Goal: Navigation & Orientation: Find specific page/section

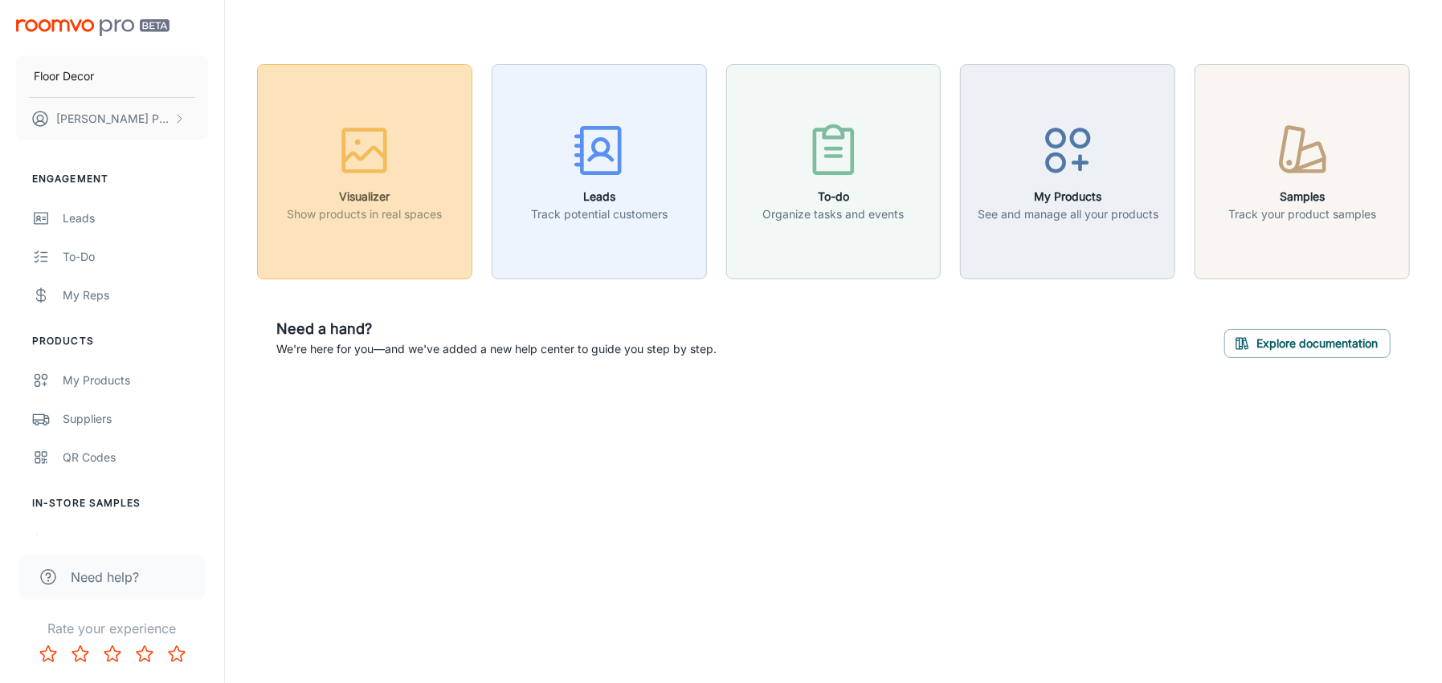
click at [378, 170] on rect "button" at bounding box center [365, 151] width 42 height 42
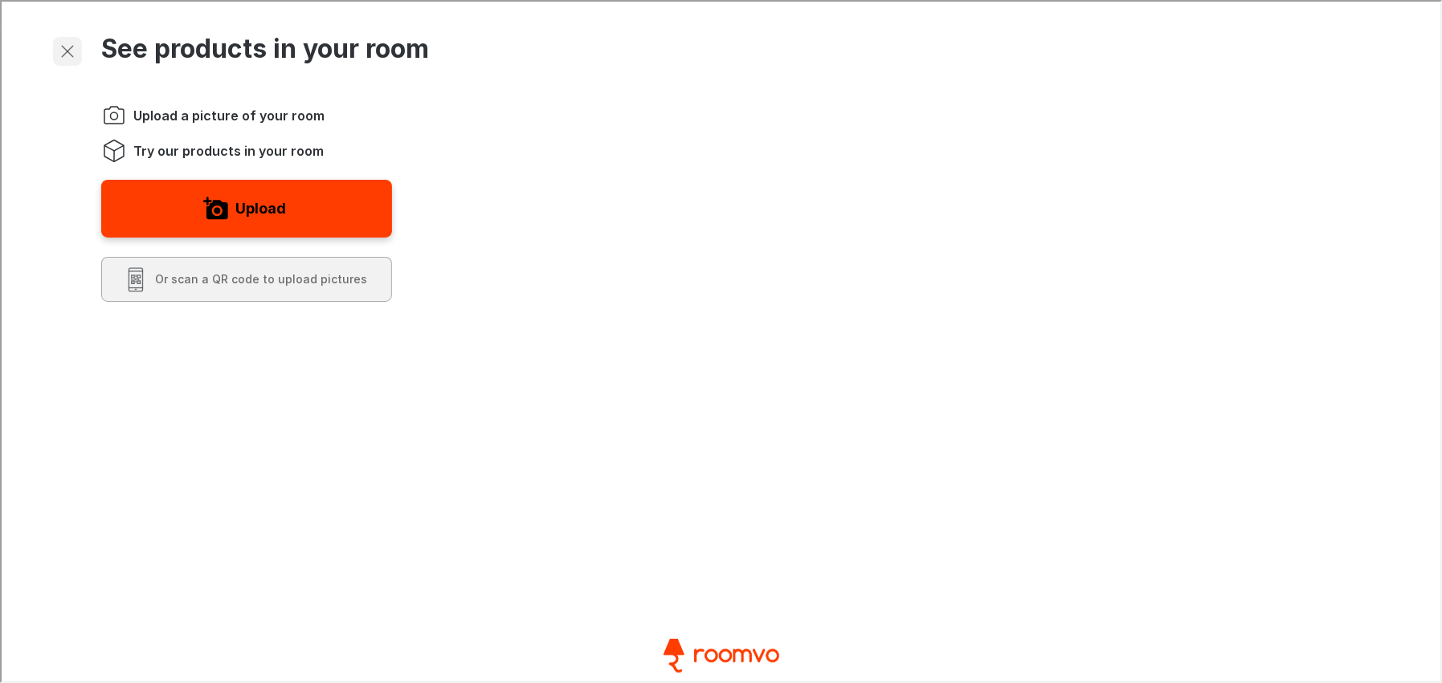
click at [65, 44] on icon "Exit visualizer" at bounding box center [65, 49] width 19 height 19
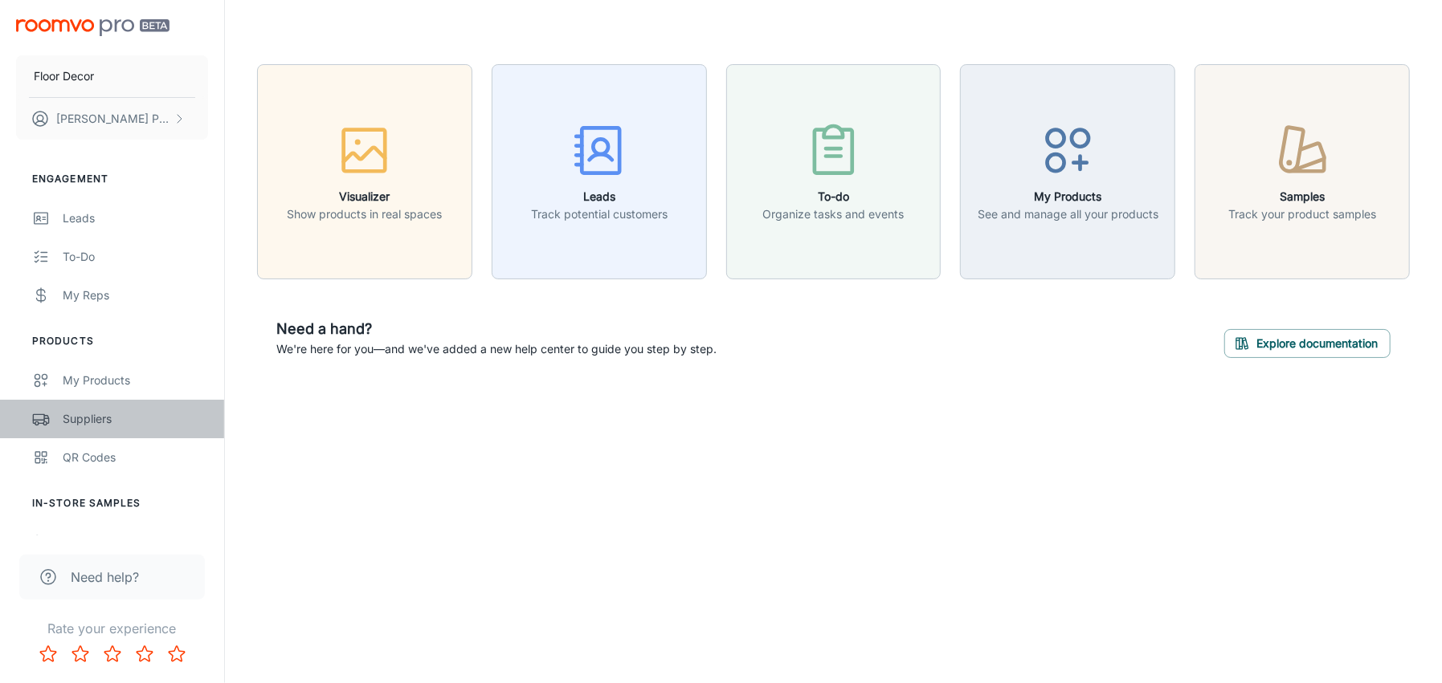
click at [104, 419] on div "Suppliers" at bounding box center [135, 419] width 145 height 18
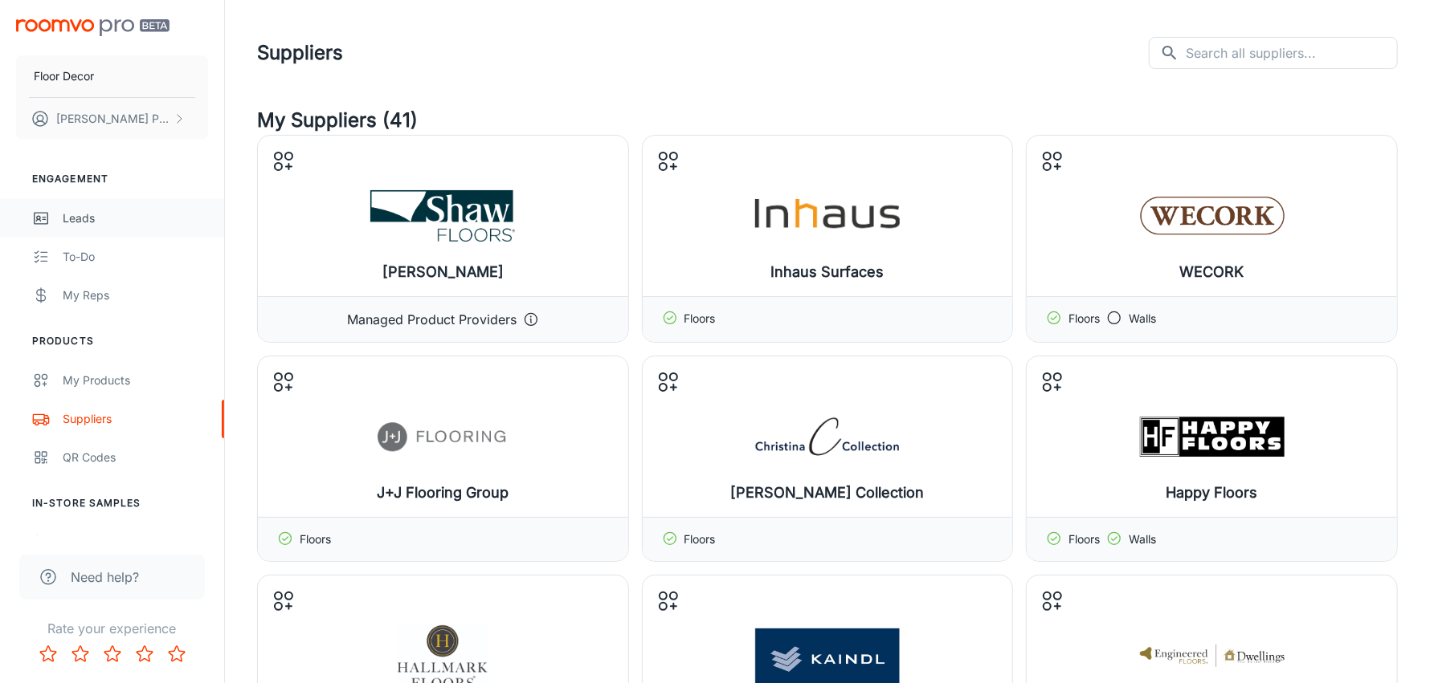
click at [76, 221] on div "Leads" at bounding box center [135, 219] width 145 height 18
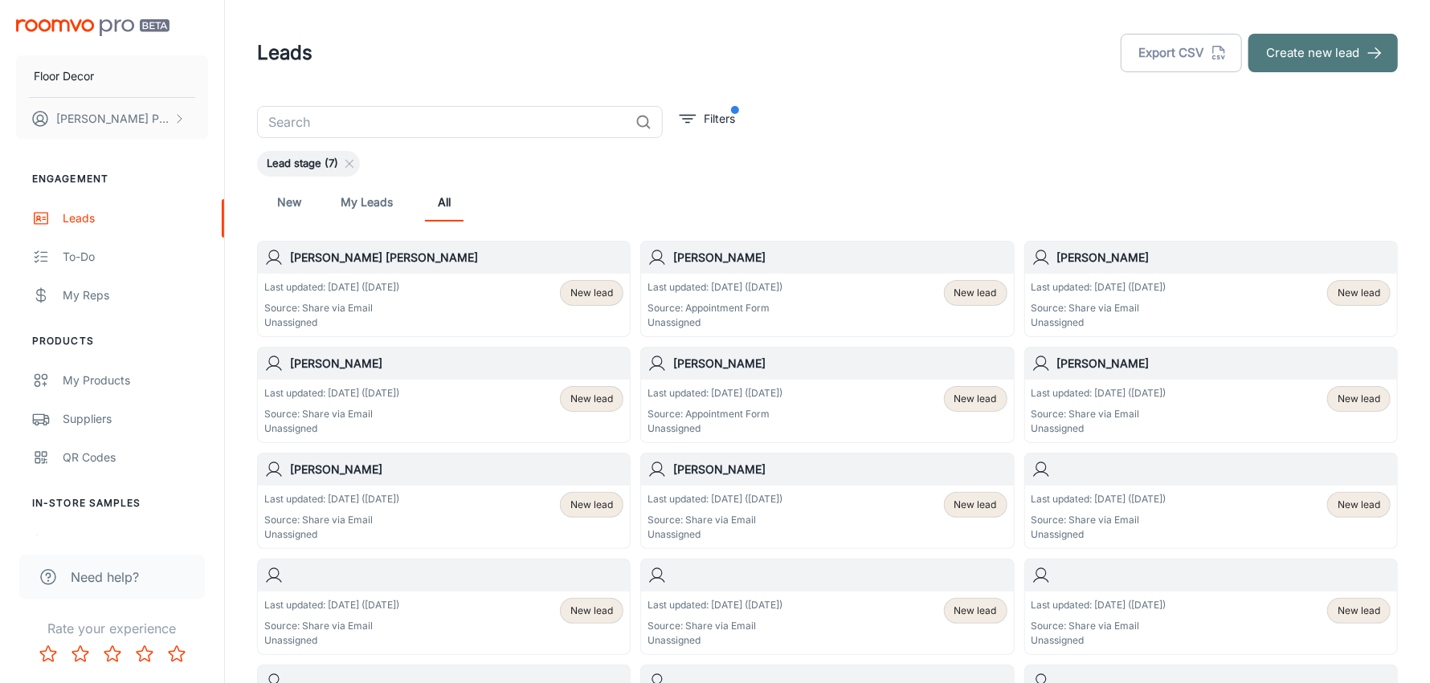
click at [1295, 53] on button "Create new lead" at bounding box center [1322, 53] width 149 height 39
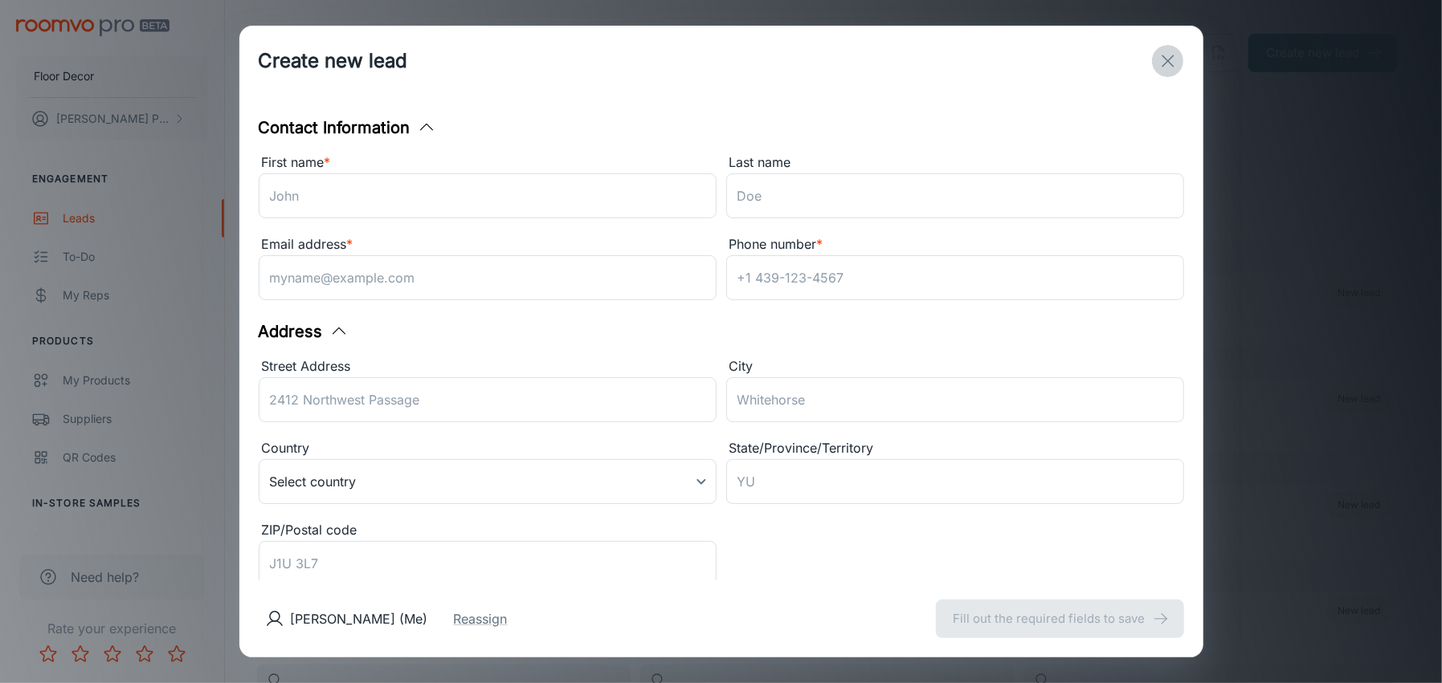
click at [1168, 57] on icon "exit" at bounding box center [1167, 60] width 19 height 19
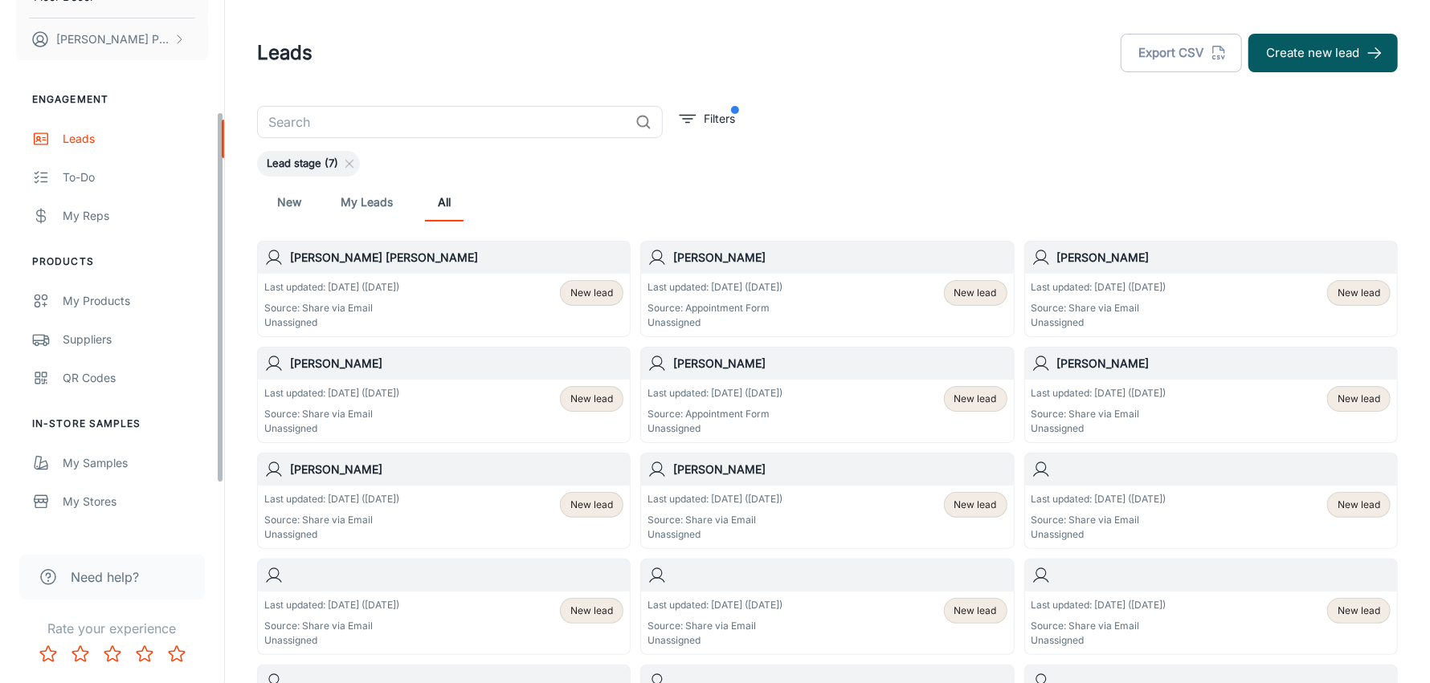
scroll to position [160, 0]
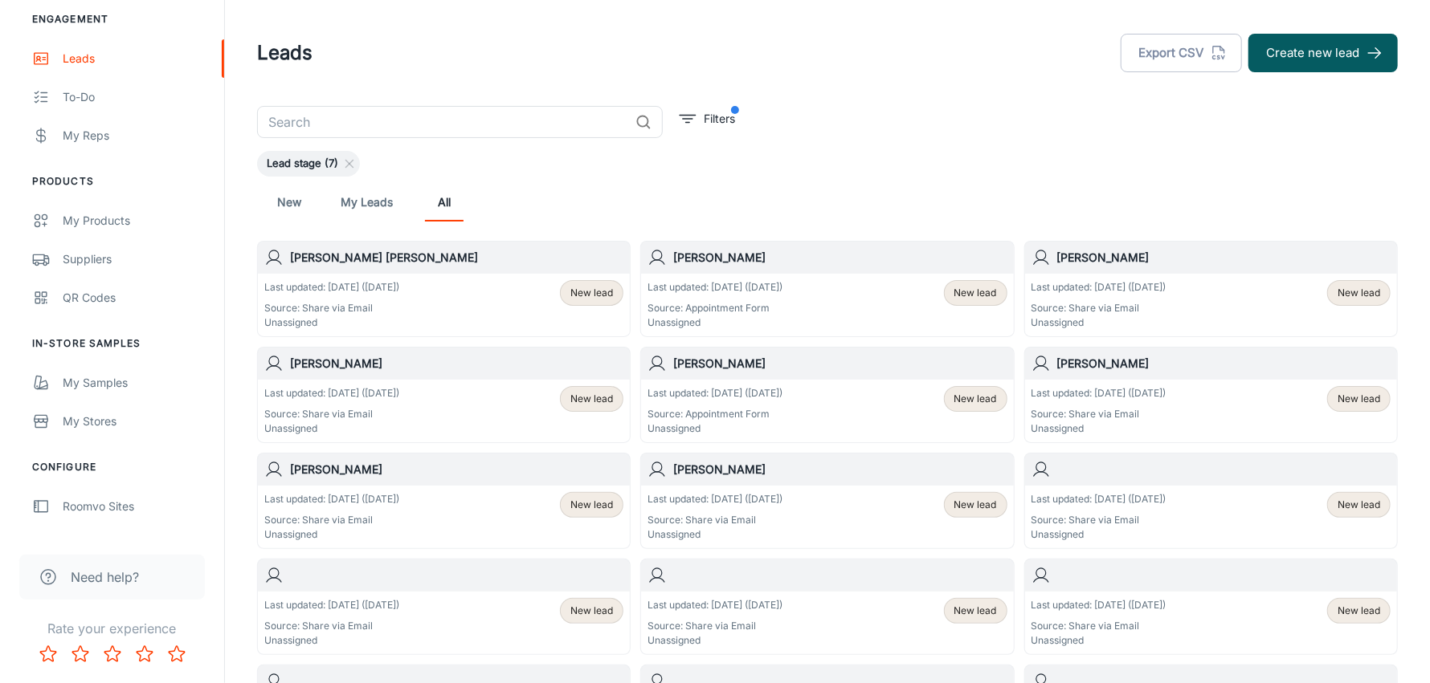
click at [99, 578] on span "Need help?" at bounding box center [105, 577] width 68 height 19
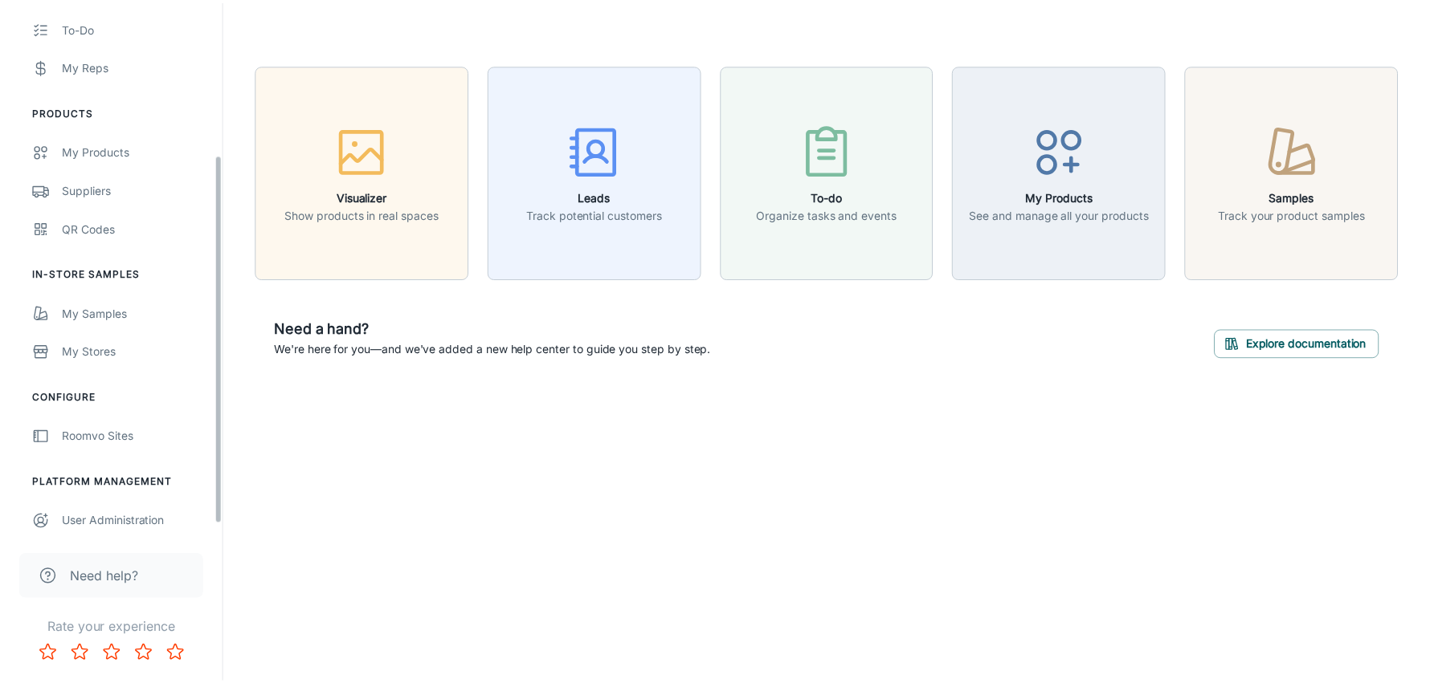
scroll to position [235, 0]
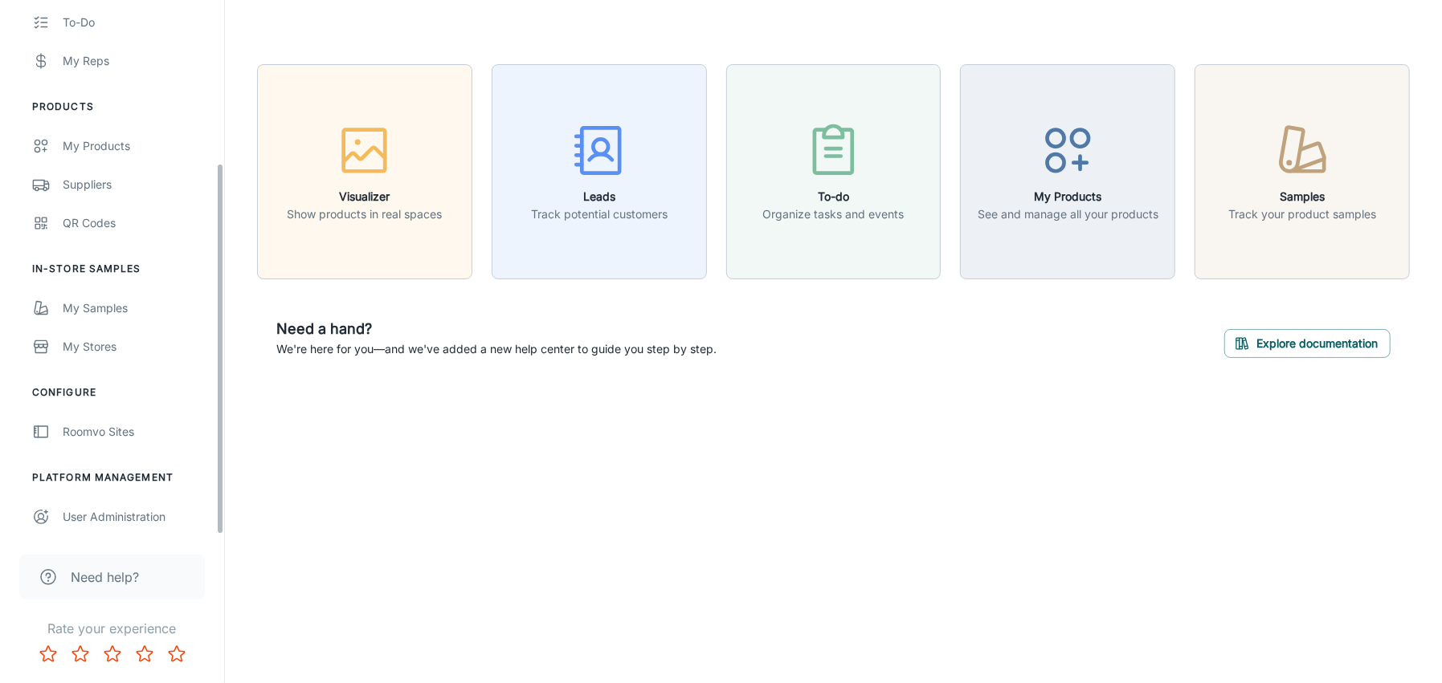
drag, startPoint x: 220, startPoint y: 345, endPoint x: 206, endPoint y: 537, distance: 193.2
click at [206, 537] on div "Floor Decor [PERSON_NAME] Engagement Leads To-do My Reps Products My Products S…" at bounding box center [112, 341] width 225 height 683
click at [119, 578] on span "Need help?" at bounding box center [105, 577] width 68 height 19
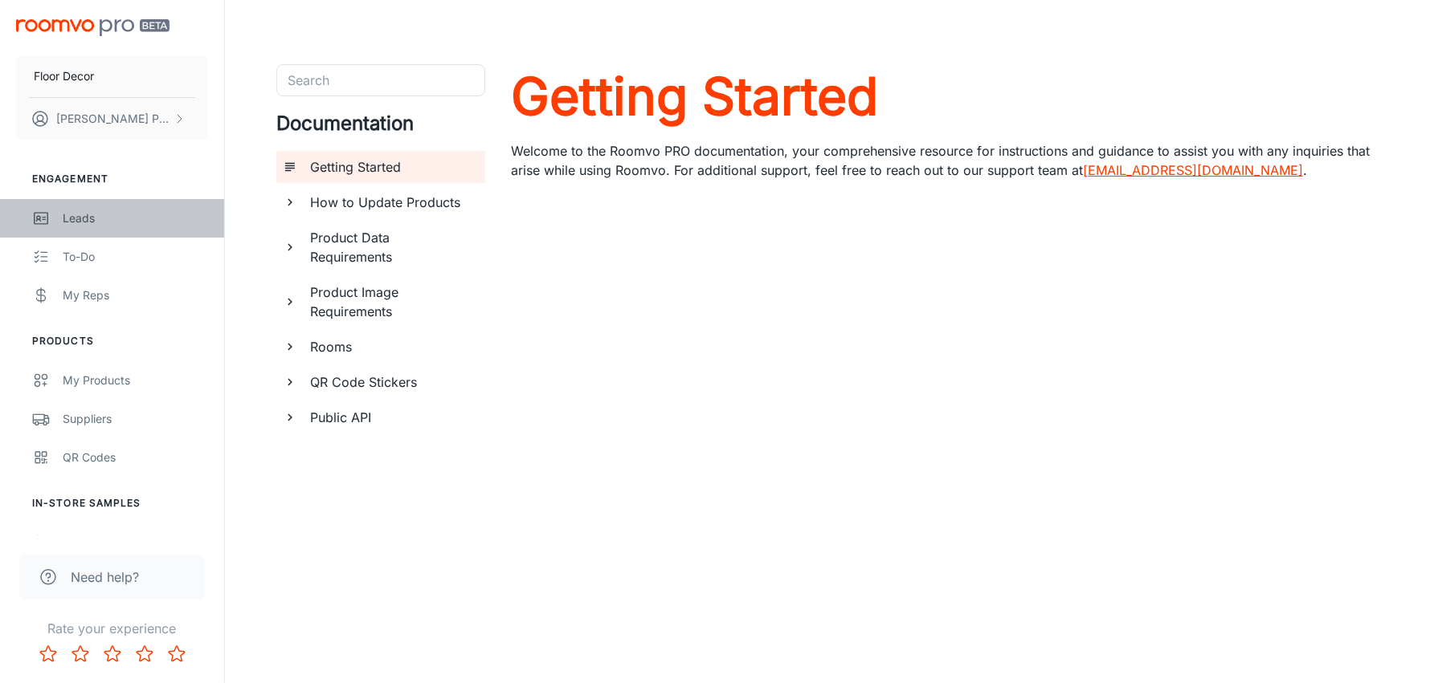
click at [95, 216] on div "Leads" at bounding box center [135, 219] width 145 height 18
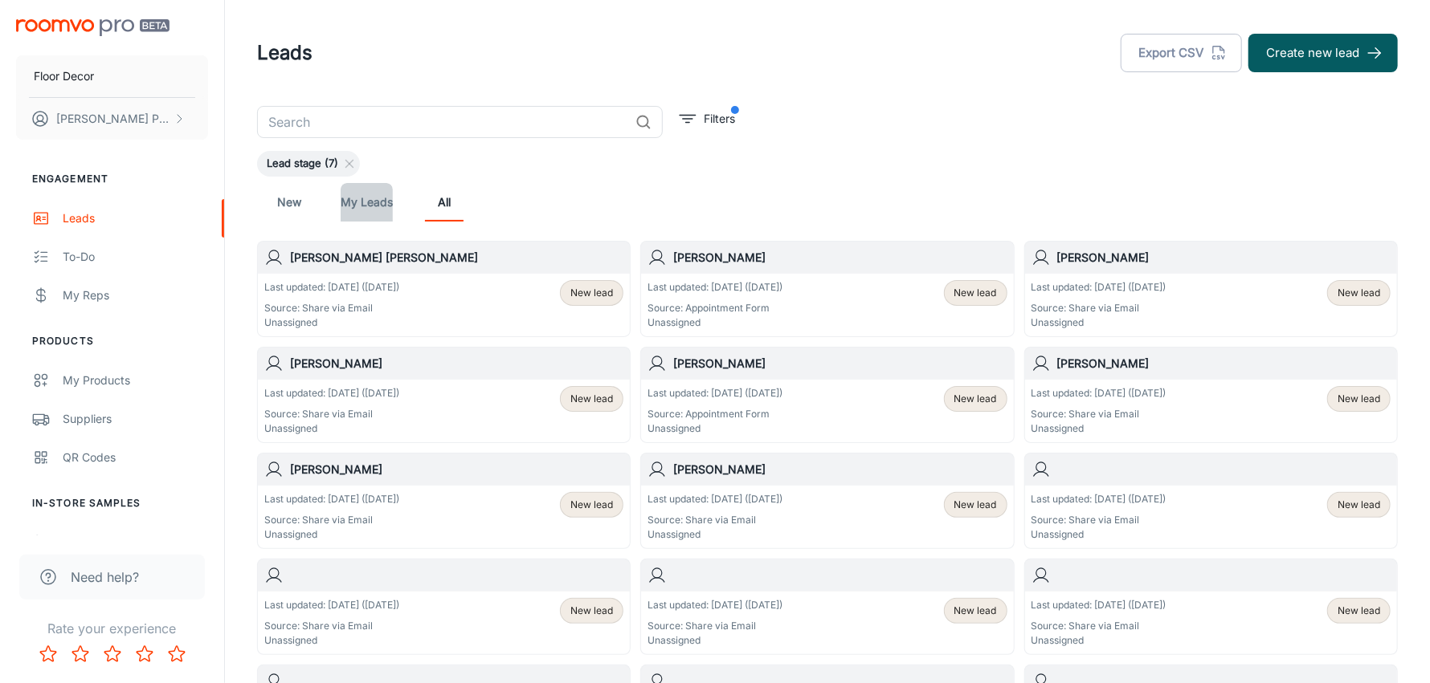
click at [349, 204] on link "My Leads" at bounding box center [367, 202] width 52 height 39
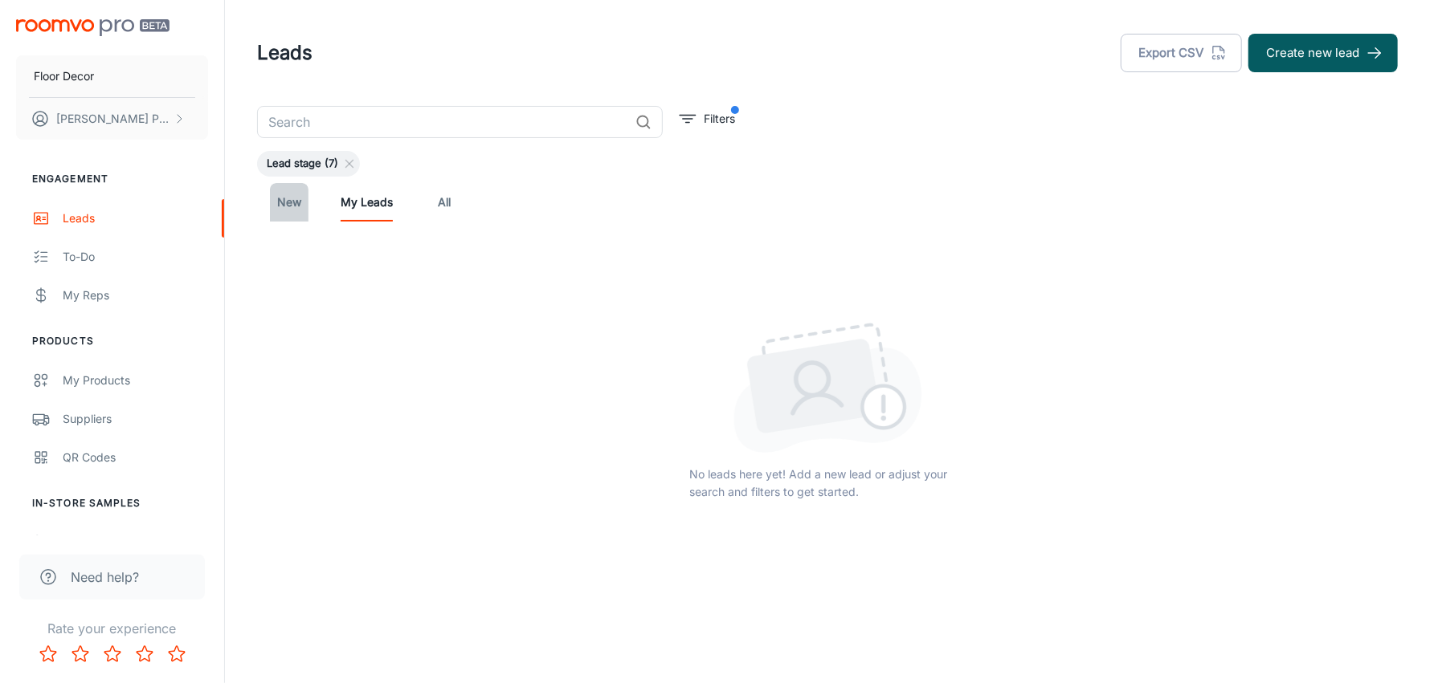
click at [284, 194] on link "New" at bounding box center [289, 202] width 39 height 39
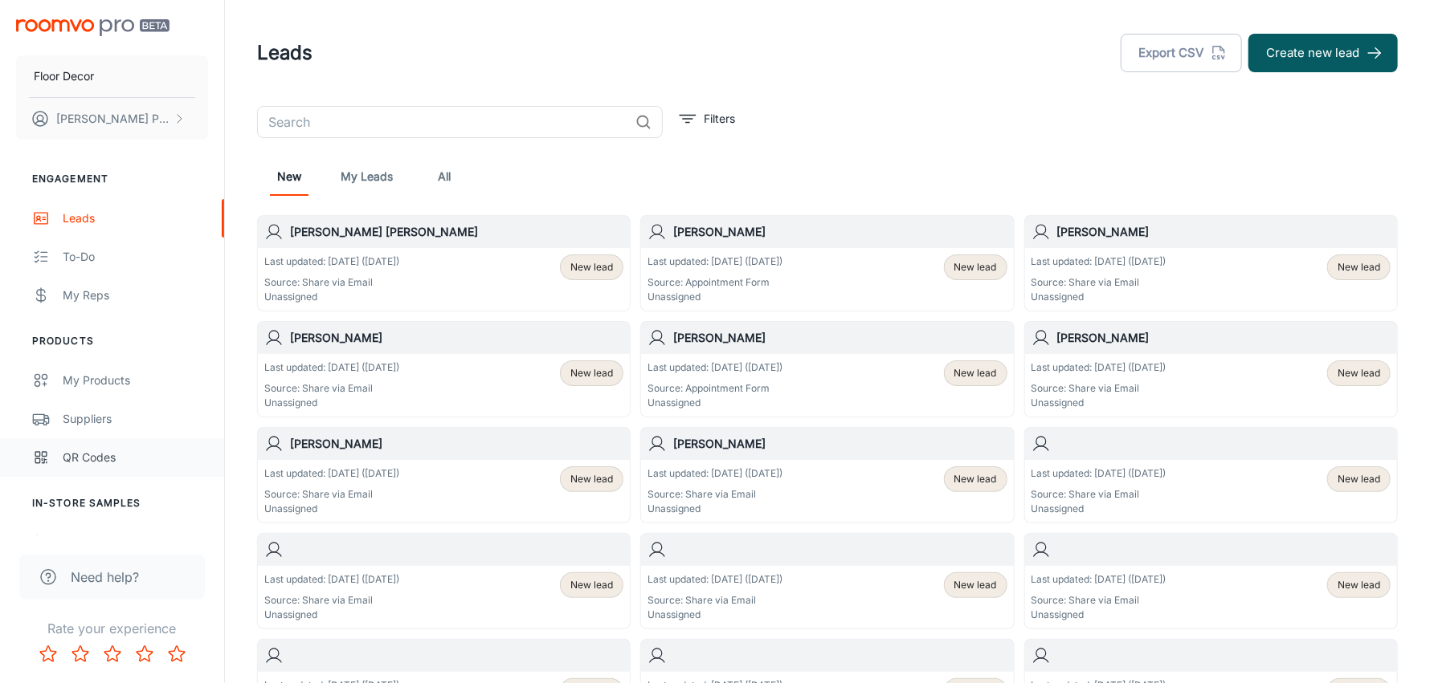
scroll to position [235, 0]
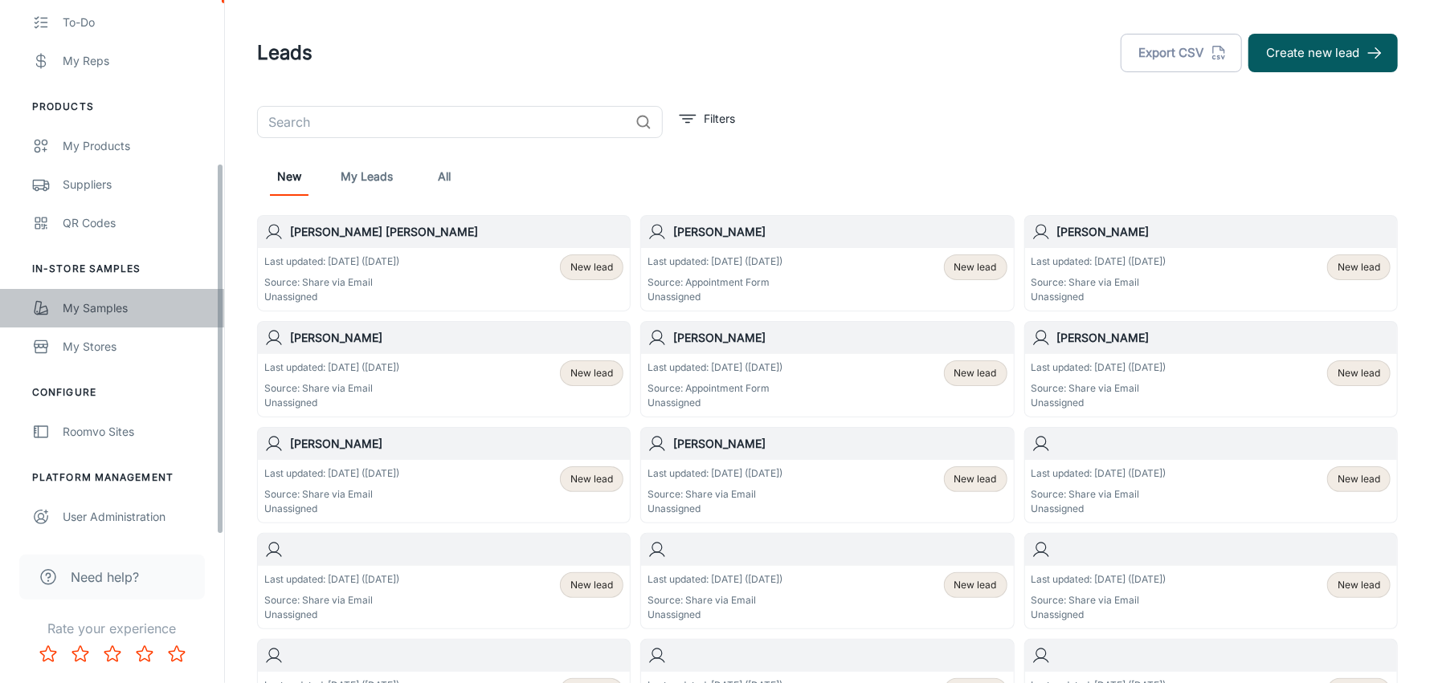
click at [115, 304] on div "My Samples" at bounding box center [135, 309] width 145 height 18
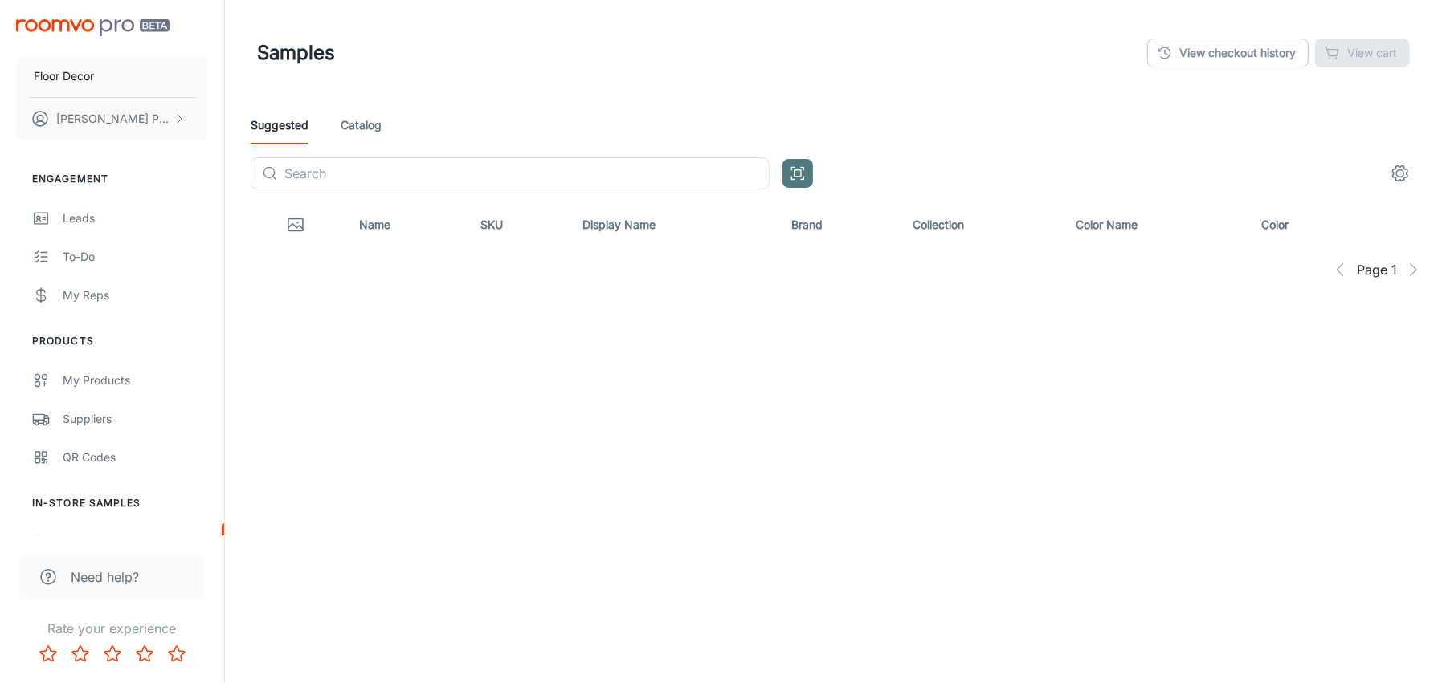
click at [791, 165] on icon "Open QR code scanner" at bounding box center [798, 173] width 18 height 19
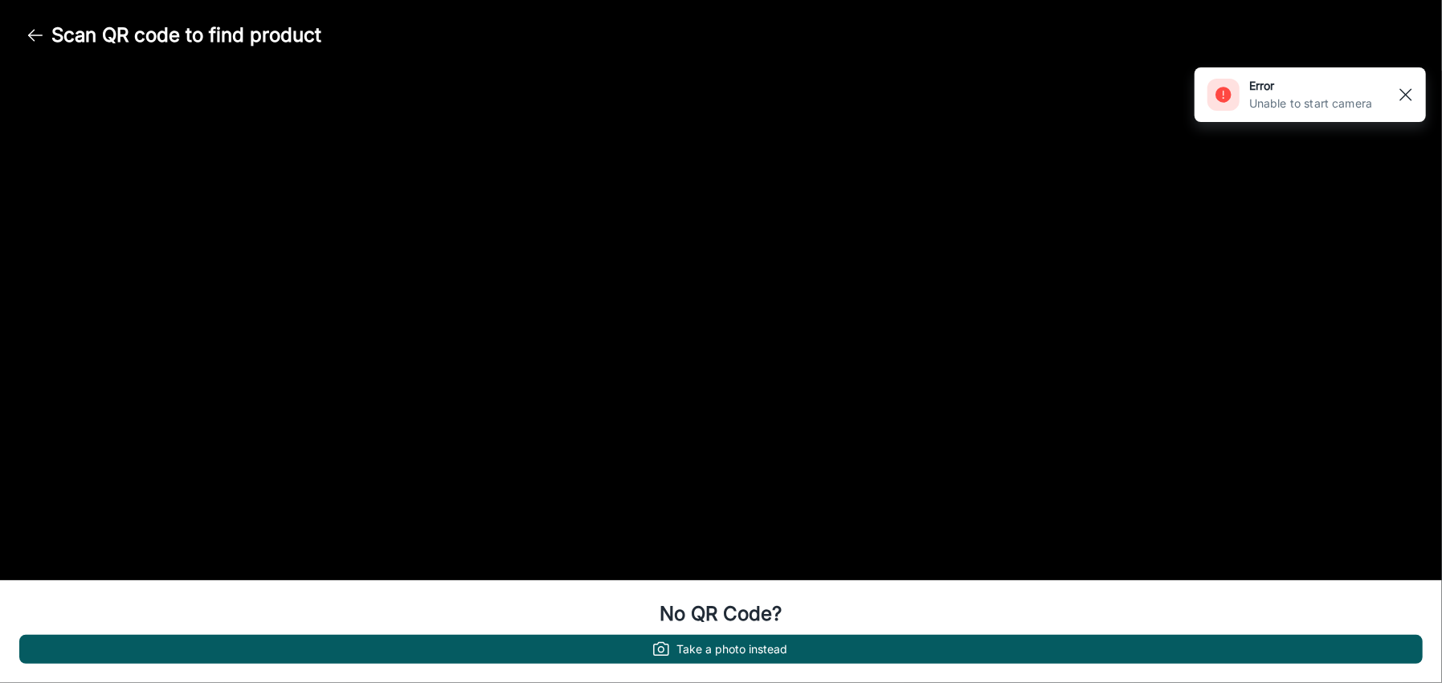
click at [1410, 95] on rect "button" at bounding box center [1405, 94] width 19 height 19
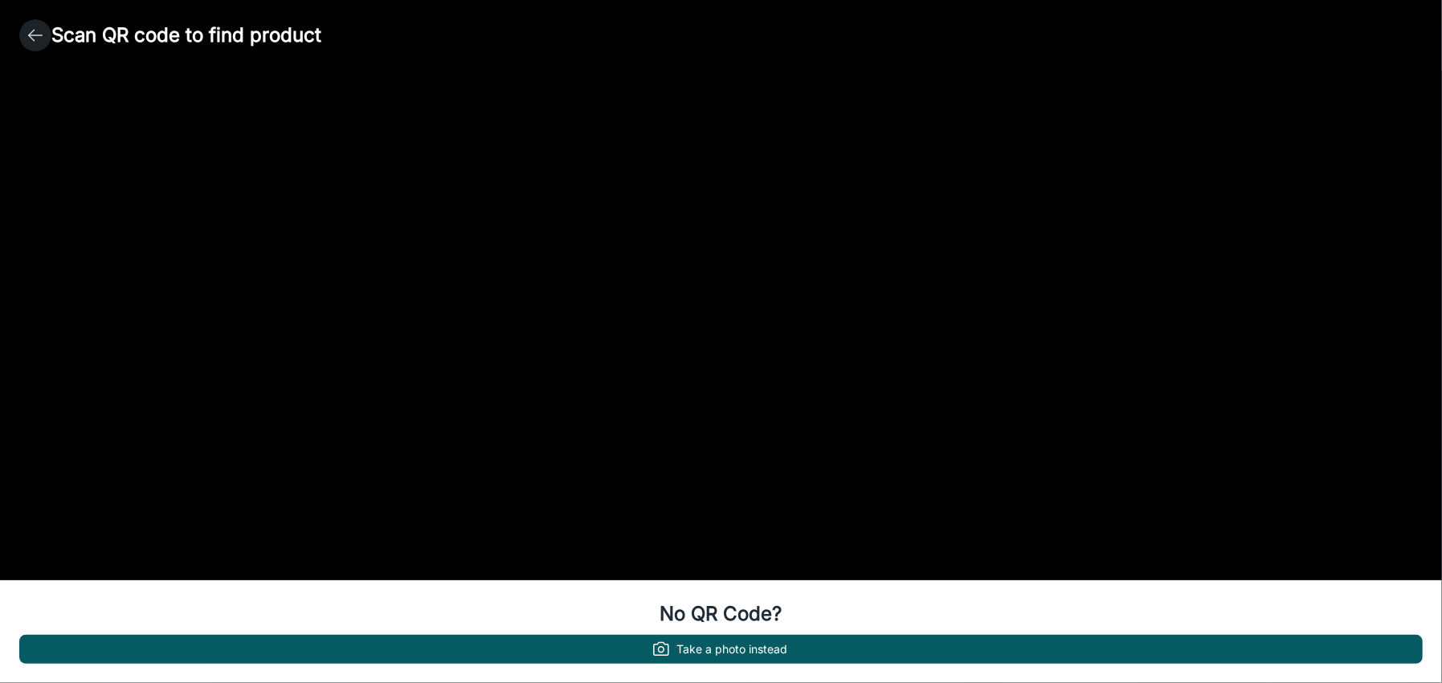
click at [34, 38] on icon "button" at bounding box center [35, 35] width 19 height 19
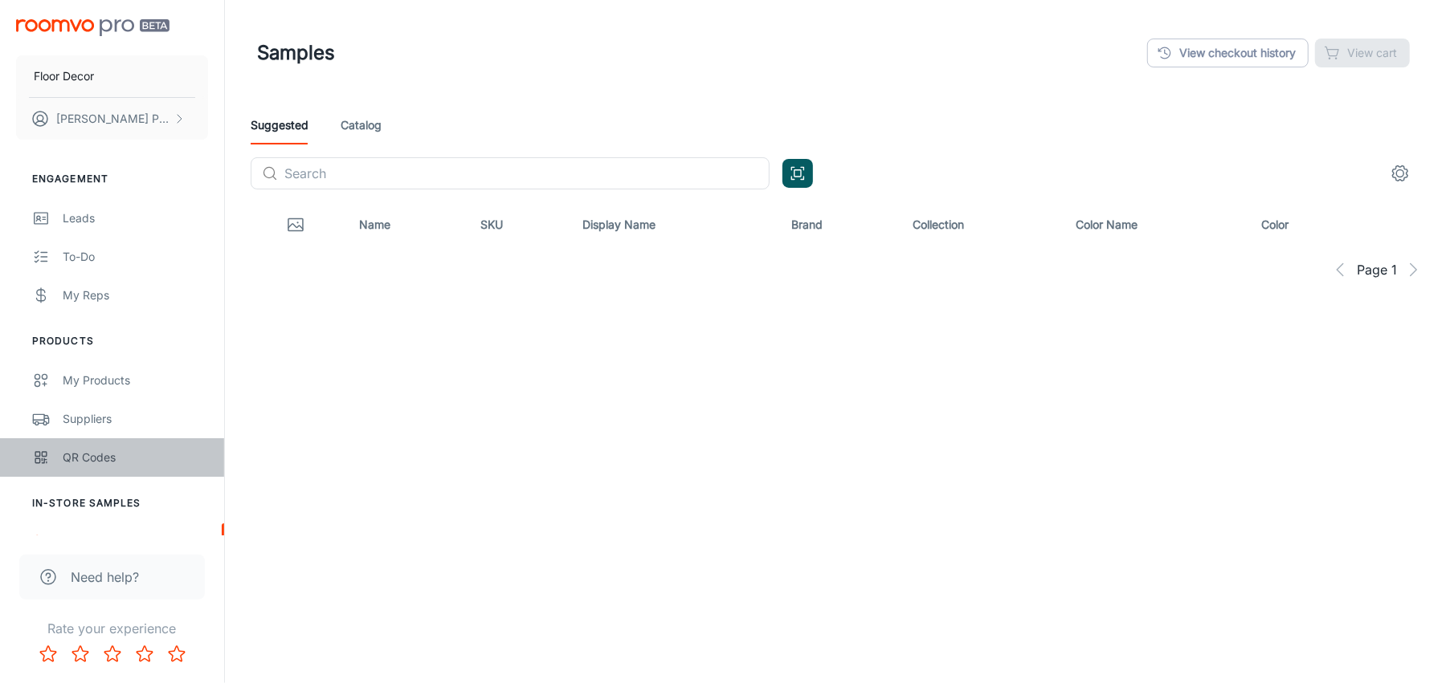
click at [81, 457] on div "QR Codes" at bounding box center [135, 458] width 145 height 18
